Goal: Information Seeking & Learning: Learn about a topic

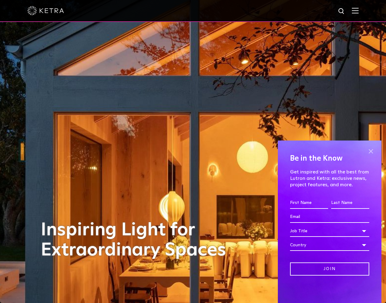
click at [371, 152] on span at bounding box center [370, 150] width 9 height 9
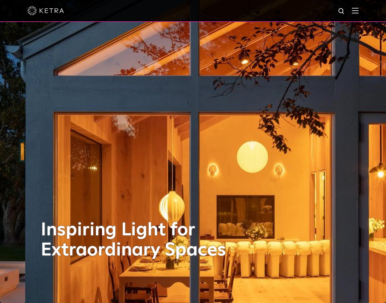
click at [358, 8] on img at bounding box center [355, 11] width 7 height 6
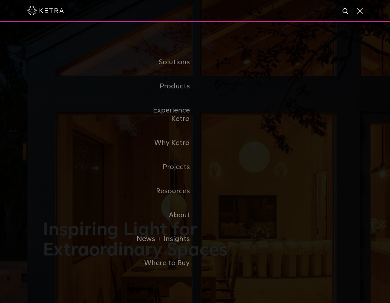
click at [0, 0] on link "Residential Products" at bounding box center [0, 0] width 0 height 0
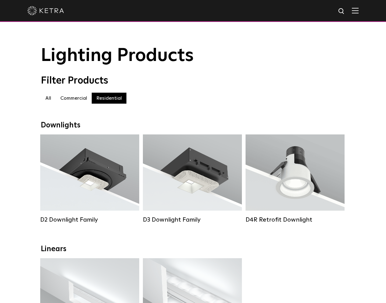
click at [50, 8] on img at bounding box center [45, 10] width 37 height 9
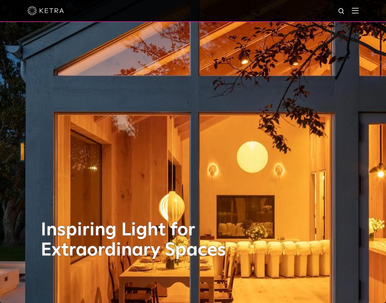
click at [358, 12] on img at bounding box center [355, 11] width 7 height 6
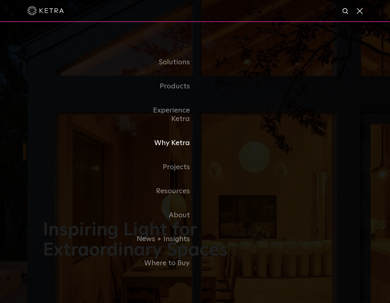
click at [175, 139] on link "Why Ketra" at bounding box center [164, 143] width 62 height 24
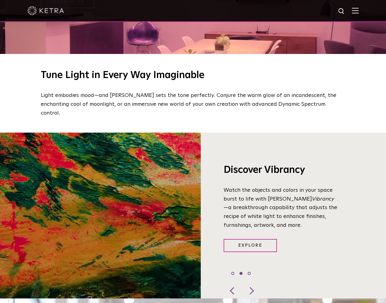
scroll to position [450, 0]
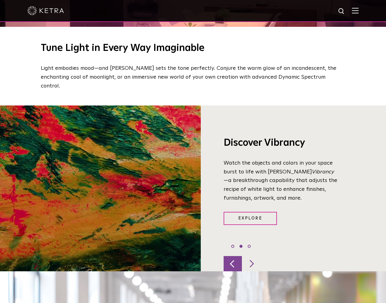
click at [232, 256] on div at bounding box center [232, 263] width 18 height 15
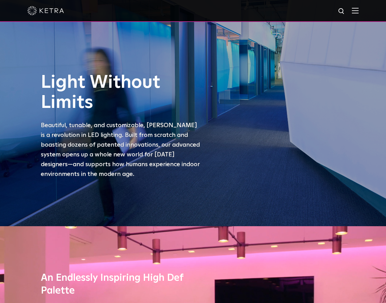
scroll to position [0, 0]
